Goal: Navigation & Orientation: Find specific page/section

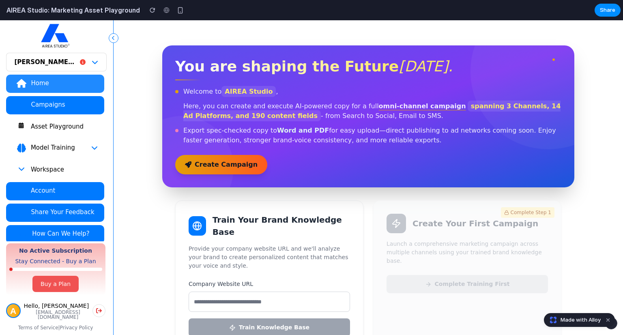
click at [580, 319] on span "Made with Alloy" at bounding box center [580, 320] width 40 height 8
click at [24, 149] on icon "button" at bounding box center [21, 147] width 9 height 9
click at [92, 146] on icon "button" at bounding box center [94, 147] width 6 height 6
click at [79, 130] on button "Asset Playground" at bounding box center [55, 127] width 98 height 18
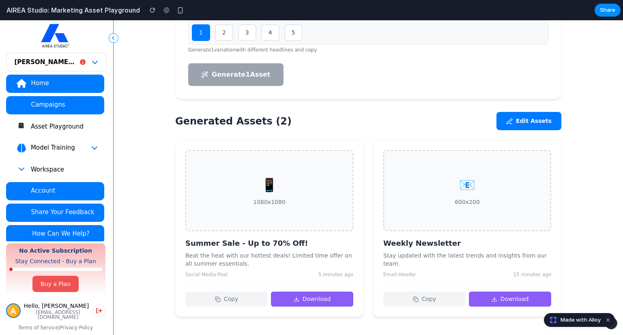
scroll to position [308, 0]
click at [80, 63] on icon "button" at bounding box center [83, 62] width 6 height 6
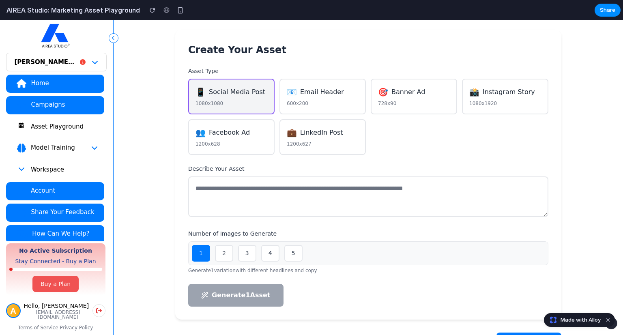
scroll to position [0, 0]
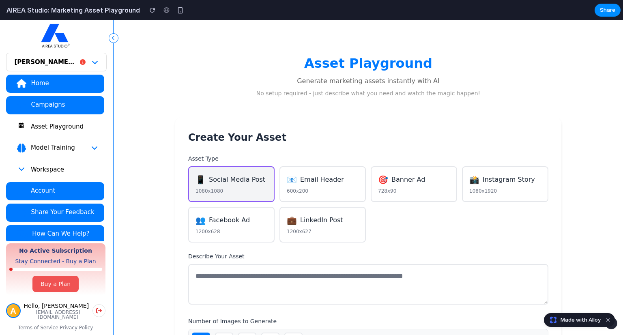
click at [47, 129] on div "Asset Playground" at bounding box center [63, 126] width 67 height 8
click at [48, 128] on div "Asset Playground" at bounding box center [63, 126] width 67 height 8
click at [51, 82] on div "Home" at bounding box center [63, 83] width 67 height 8
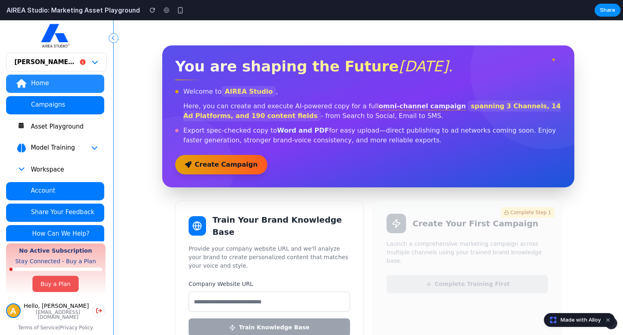
click at [41, 130] on div "Asset Playground" at bounding box center [63, 126] width 67 height 8
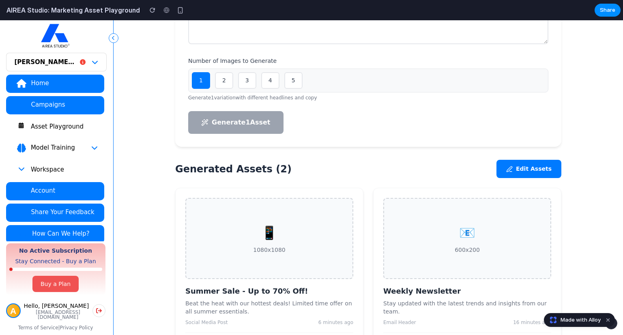
scroll to position [186, 0]
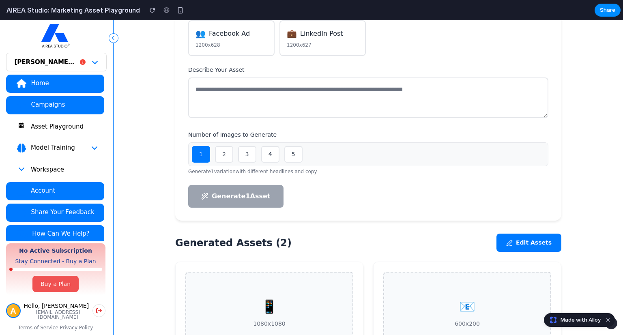
click at [244, 154] on button "3" at bounding box center [247, 154] width 18 height 17
click at [269, 155] on button "4" at bounding box center [270, 154] width 18 height 17
click at [284, 152] on button "5" at bounding box center [293, 154] width 18 height 17
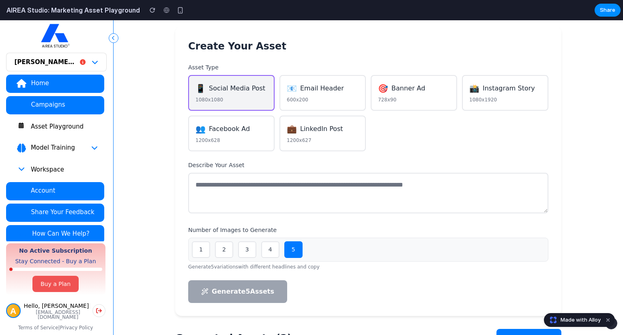
scroll to position [162, 0]
